Goal: Find specific page/section: Find specific page/section

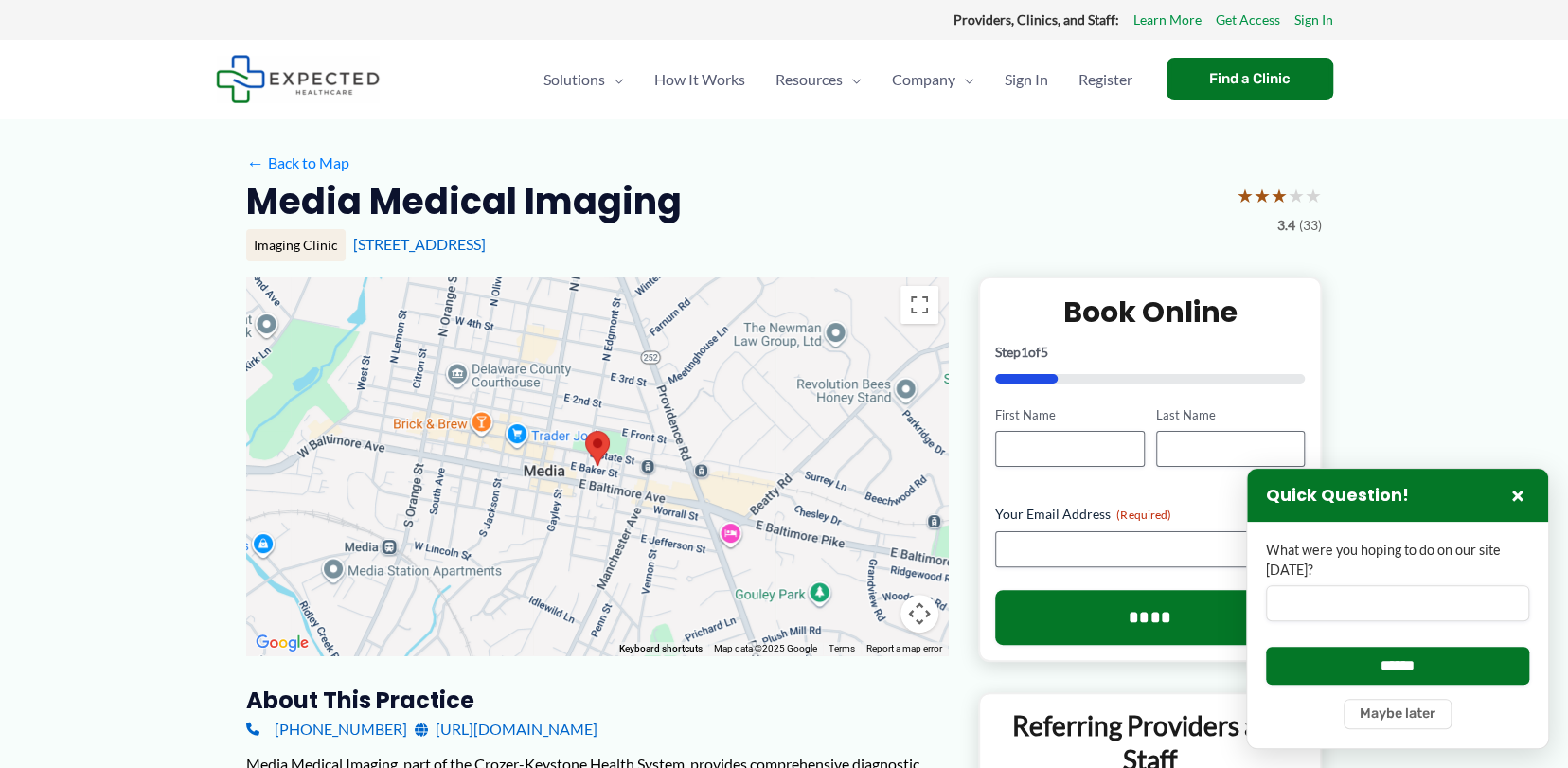
drag, startPoint x: 594, startPoint y: 240, endPoint x: 239, endPoint y: 206, distance: 356.6
copy div "Media Medical Imaging ★ ★ ★ ★ ★ 3.4 (33) Imaging Clinic [STREET_ADDRESS]"
